Goal: Register for event/course

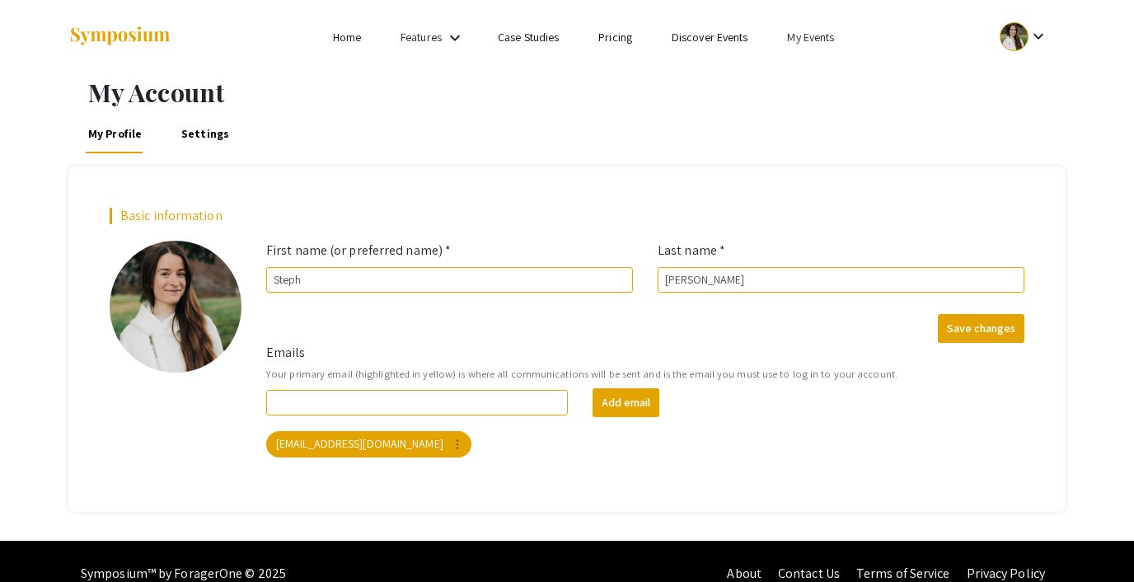
click at [818, 34] on link "My Events" at bounding box center [810, 37] width 47 height 15
click at [843, 70] on button "Events I've organized" at bounding box center [837, 74] width 141 height 40
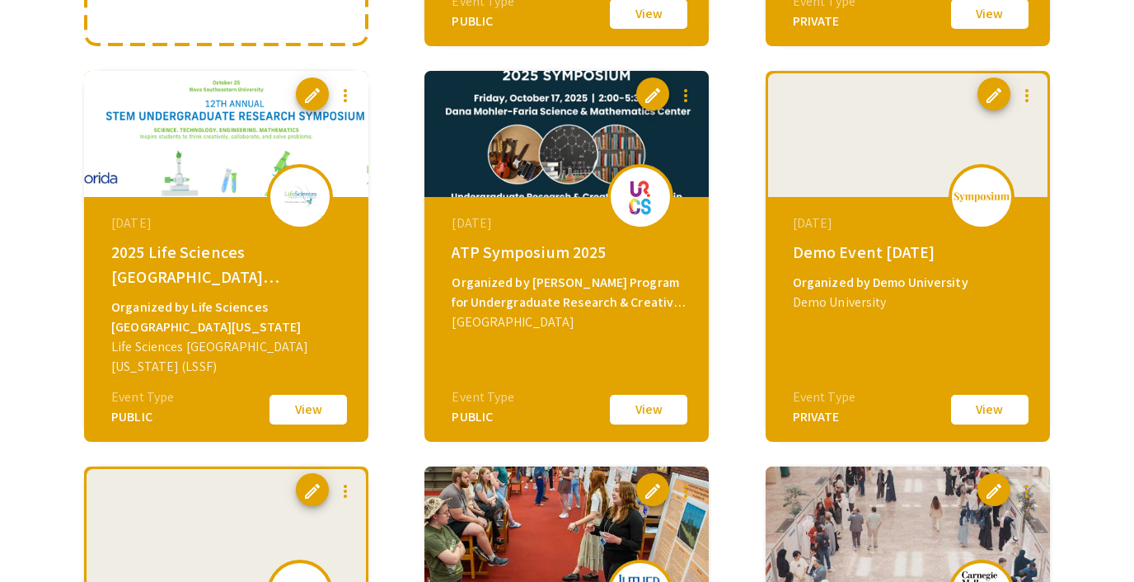
scroll to position [532, 0]
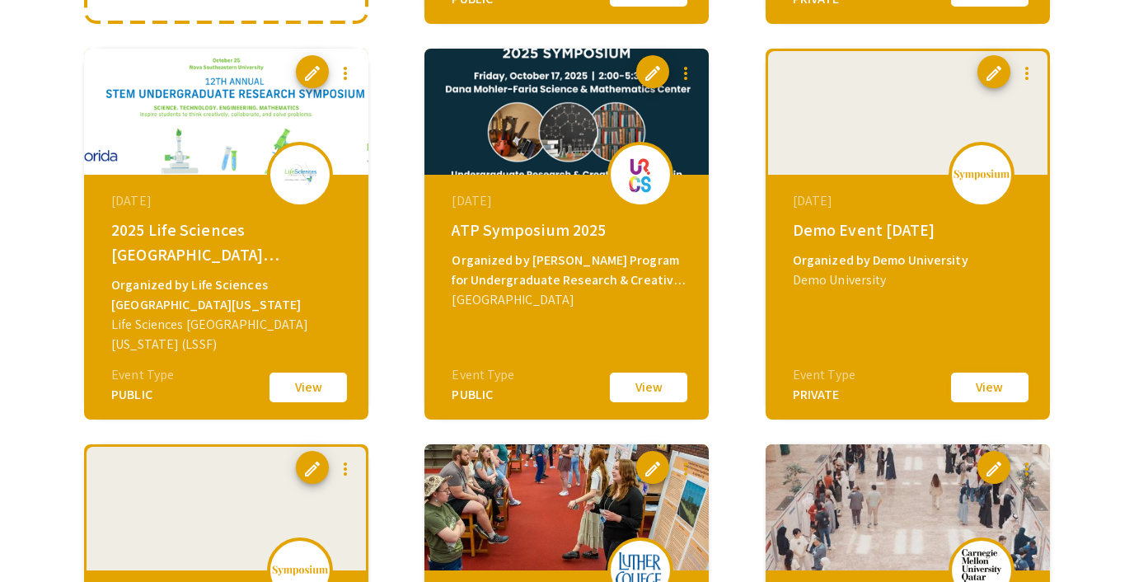
click at [993, 384] on button "View" at bounding box center [990, 387] width 82 height 35
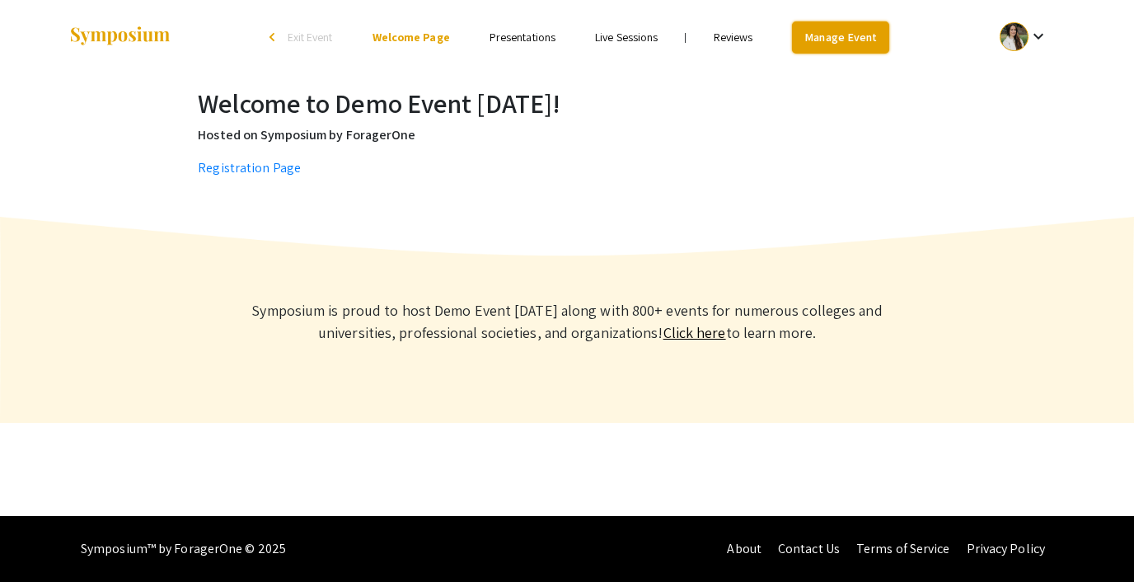
click at [803, 37] on link "Manage Event" at bounding box center [840, 37] width 97 height 32
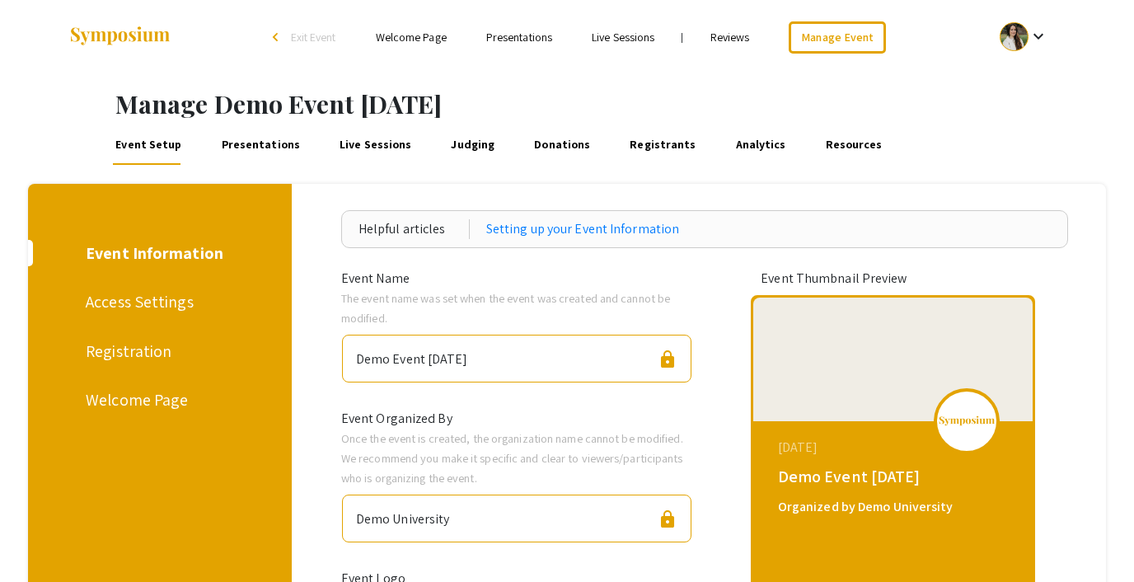
click at [136, 354] on div "Registration" at bounding box center [157, 351] width 143 height 25
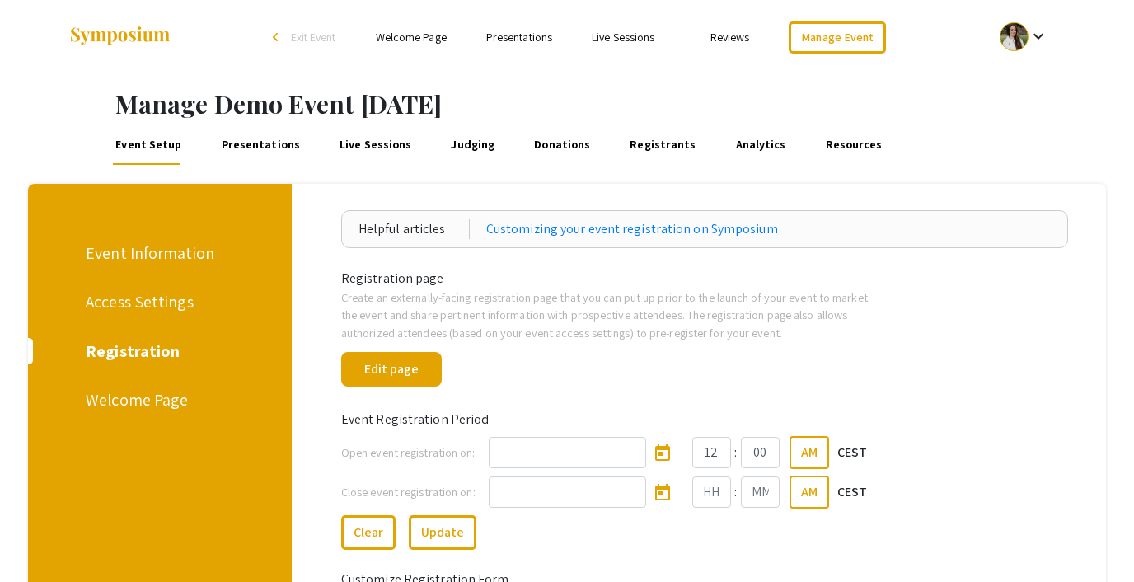
click at [302, 35] on span "Exit Event" at bounding box center [313, 37] width 45 height 15
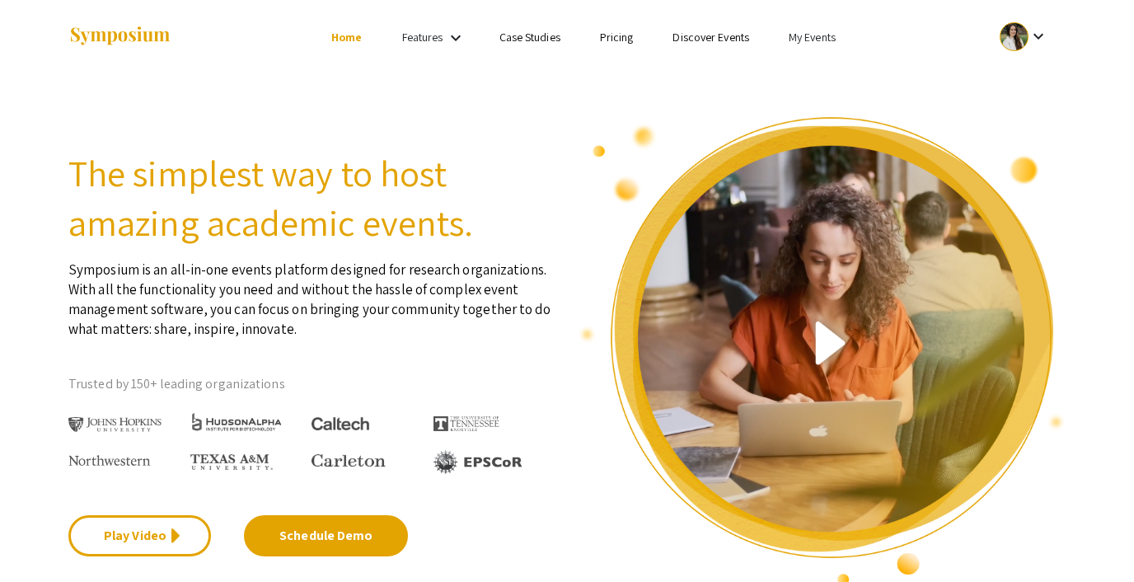
click at [804, 32] on link "My Events" at bounding box center [812, 37] width 47 height 15
click at [810, 66] on button "Events I've organized" at bounding box center [838, 74] width 141 height 40
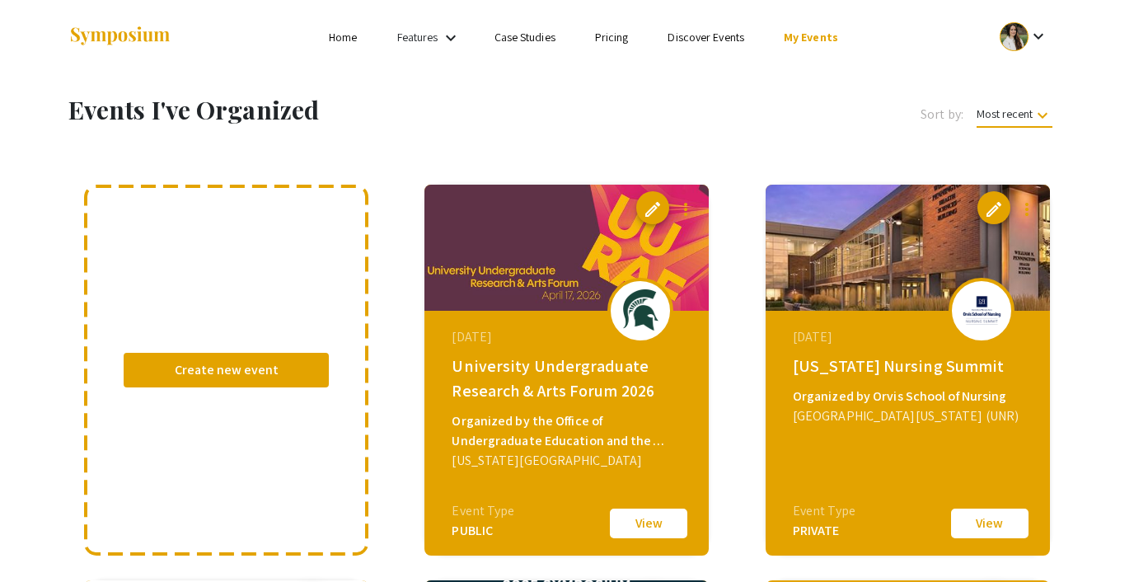
scroll to position [579, 0]
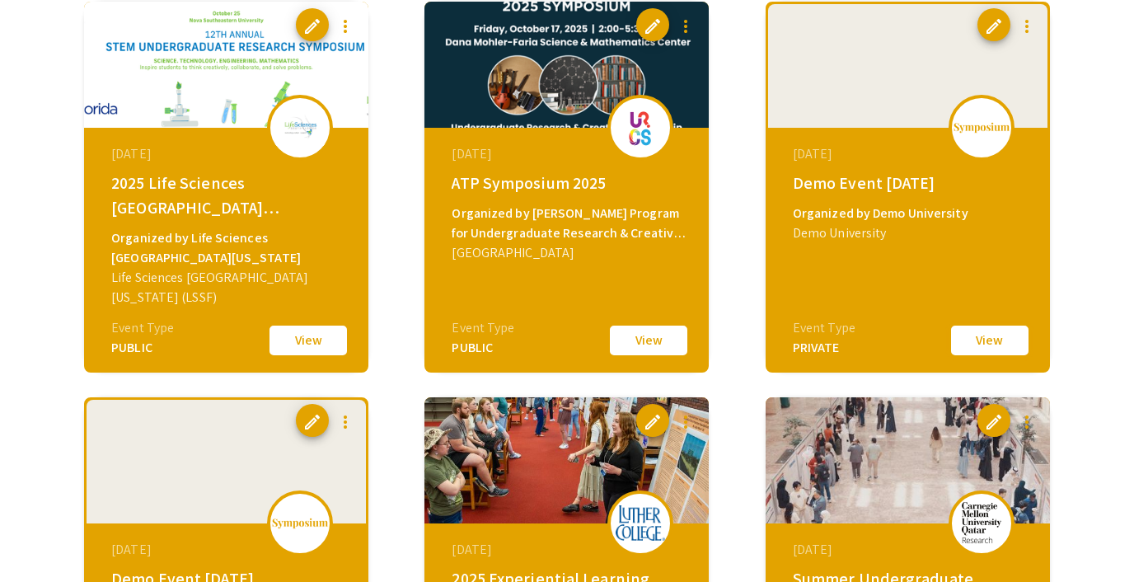
click at [965, 340] on button "View" at bounding box center [990, 340] width 82 height 35
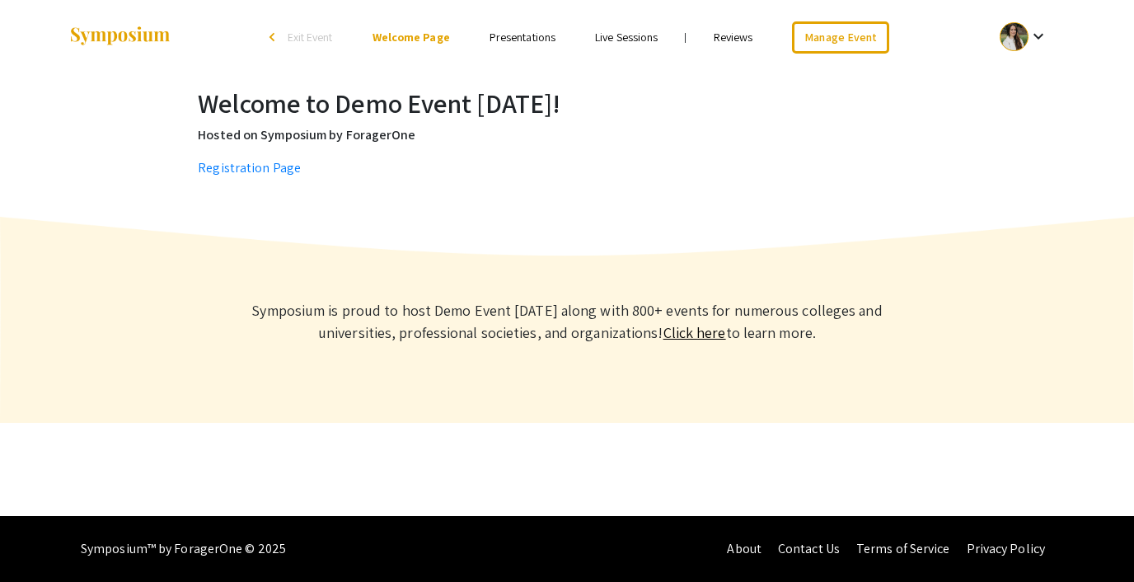
click at [1025, 44] on div at bounding box center [1014, 36] width 29 height 29
click at [1018, 171] on button "Sign out" at bounding box center [1033, 161] width 101 height 40
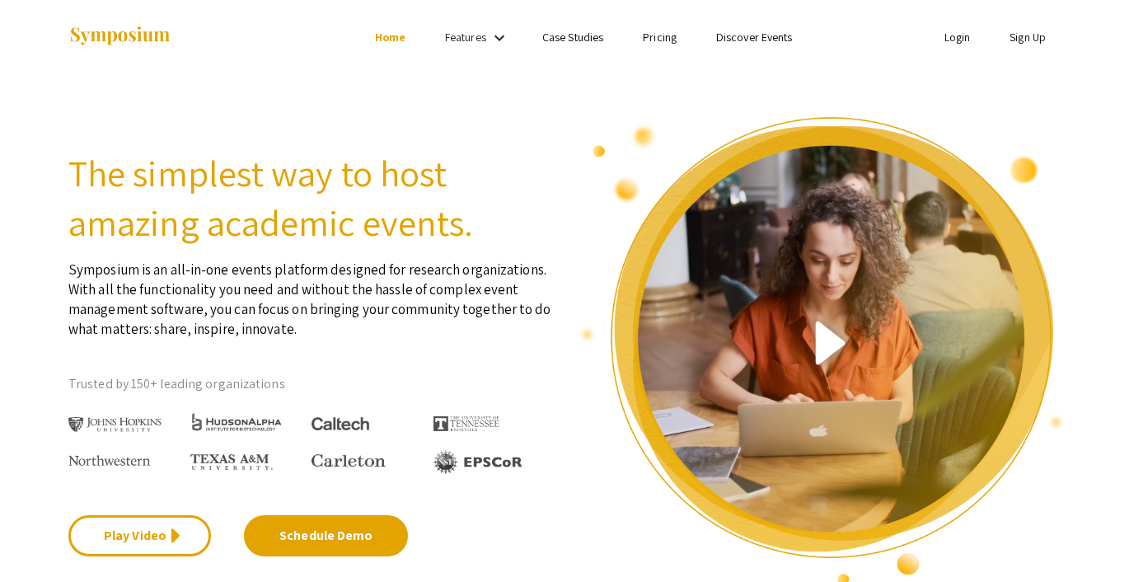
click at [761, 43] on link "Discover Events" at bounding box center [754, 37] width 77 height 15
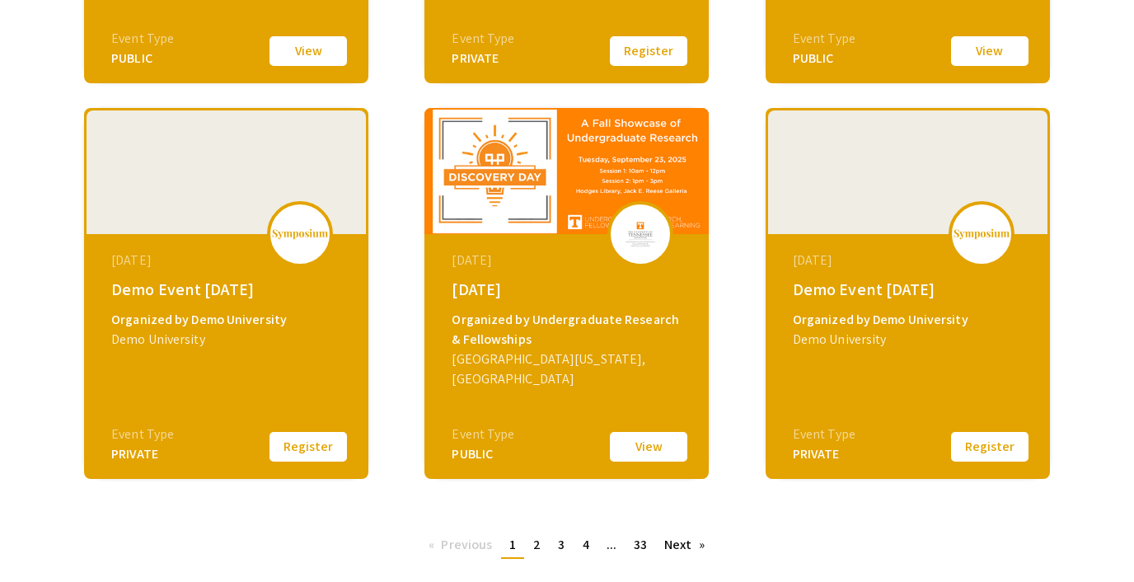
scroll to position [611, 0]
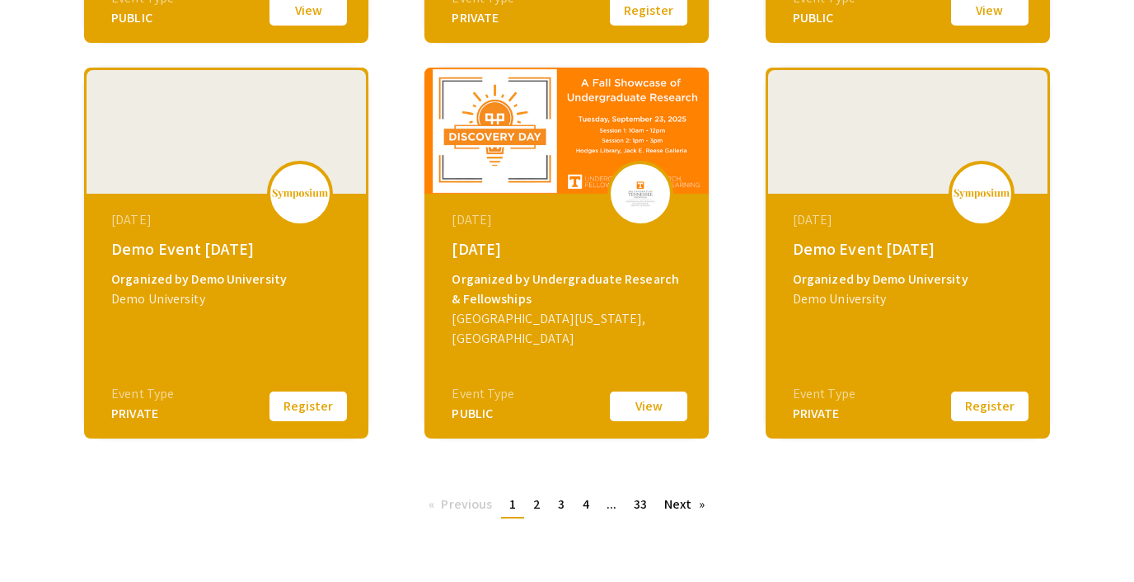
click at [302, 400] on button "Register" at bounding box center [308, 406] width 82 height 35
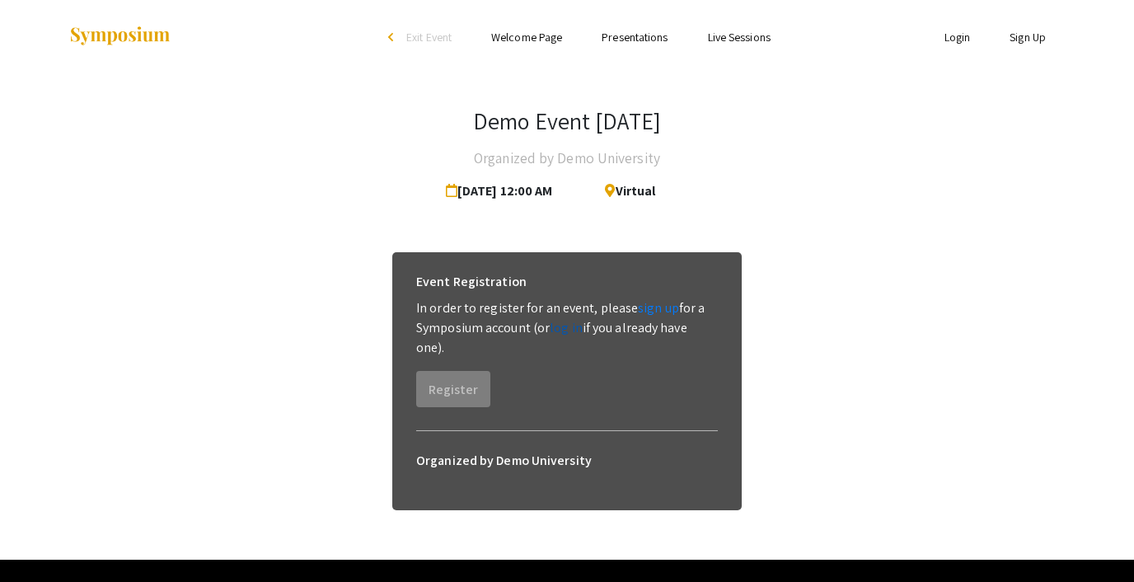
click at [567, 331] on link "log in" at bounding box center [566, 327] width 33 height 17
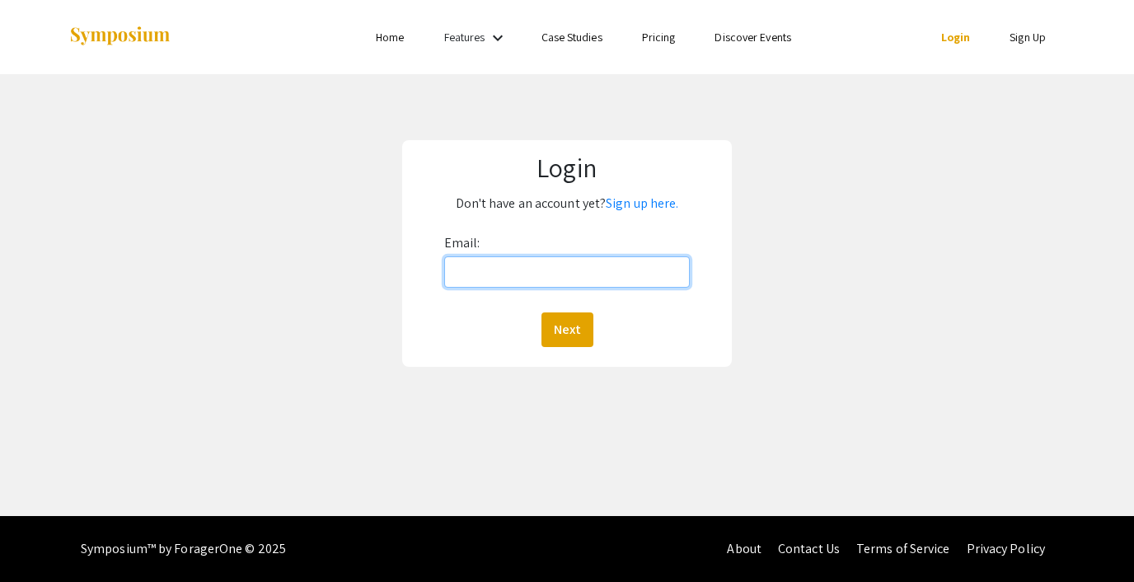
click at [550, 274] on input "Email:" at bounding box center [567, 271] width 246 height 31
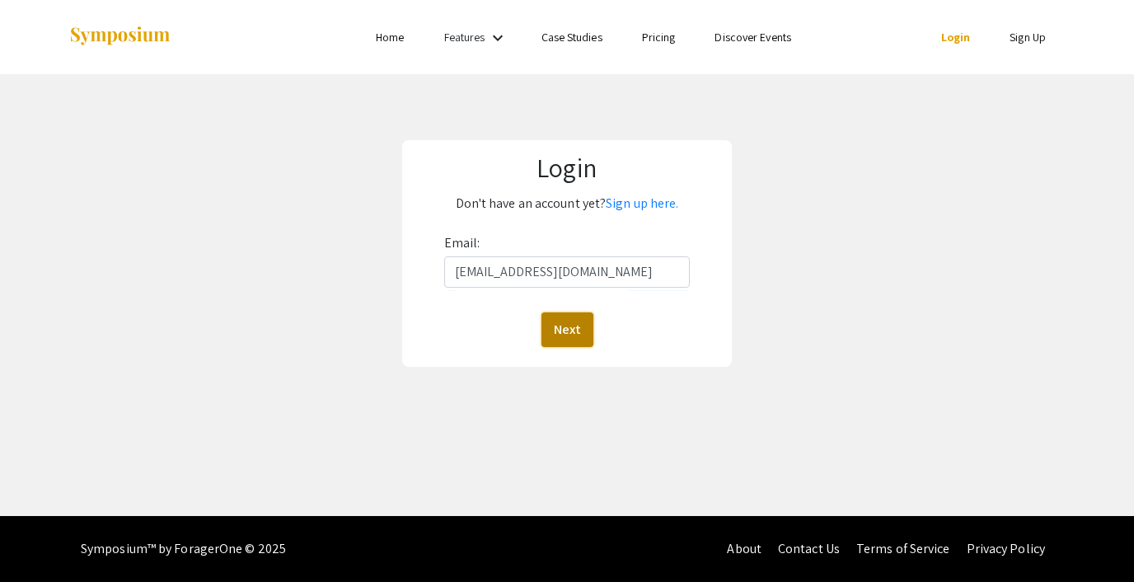
click at [559, 334] on button "Next" at bounding box center [568, 329] width 52 height 35
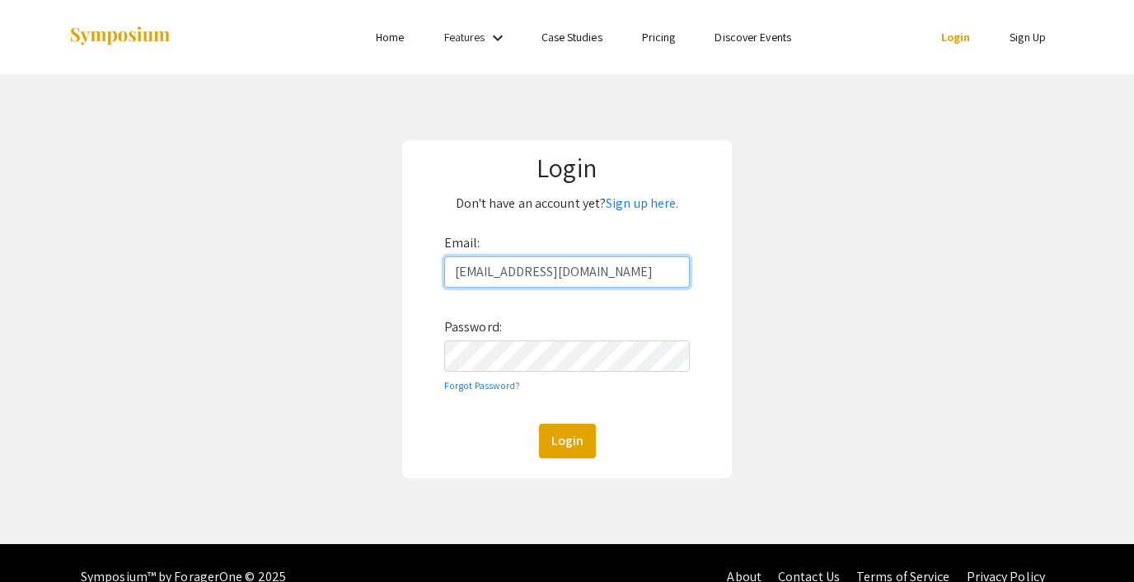
type input "[EMAIL_ADDRESS][DOMAIN_NAME]"
click at [566, 280] on input "[EMAIL_ADDRESS][DOMAIN_NAME]" at bounding box center [567, 271] width 246 height 31
click at [570, 436] on button "Login" at bounding box center [567, 441] width 57 height 35
